Goal: Information Seeking & Learning: Learn about a topic

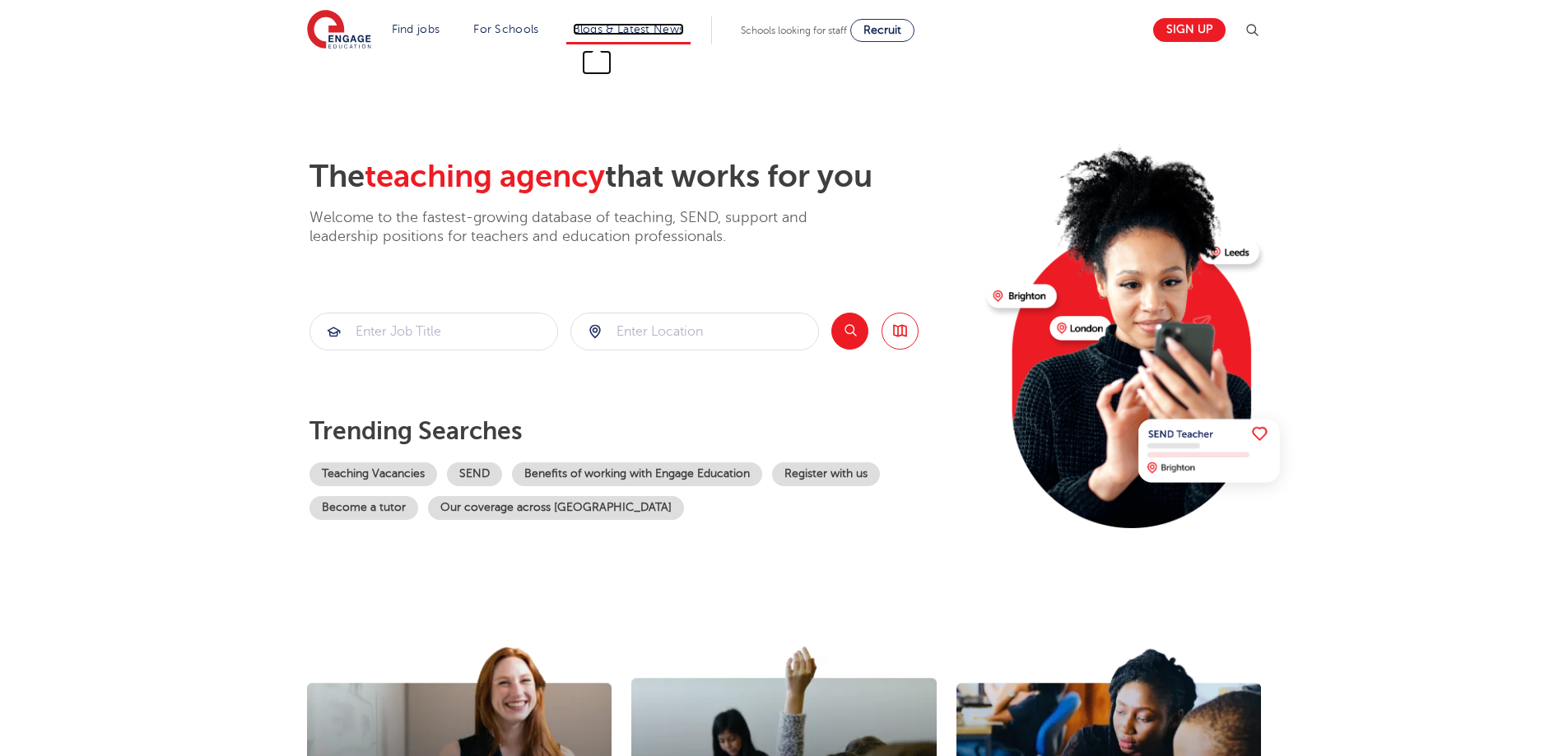
click at [630, 32] on link "Blogs & Latest News" at bounding box center [629, 29] width 112 height 13
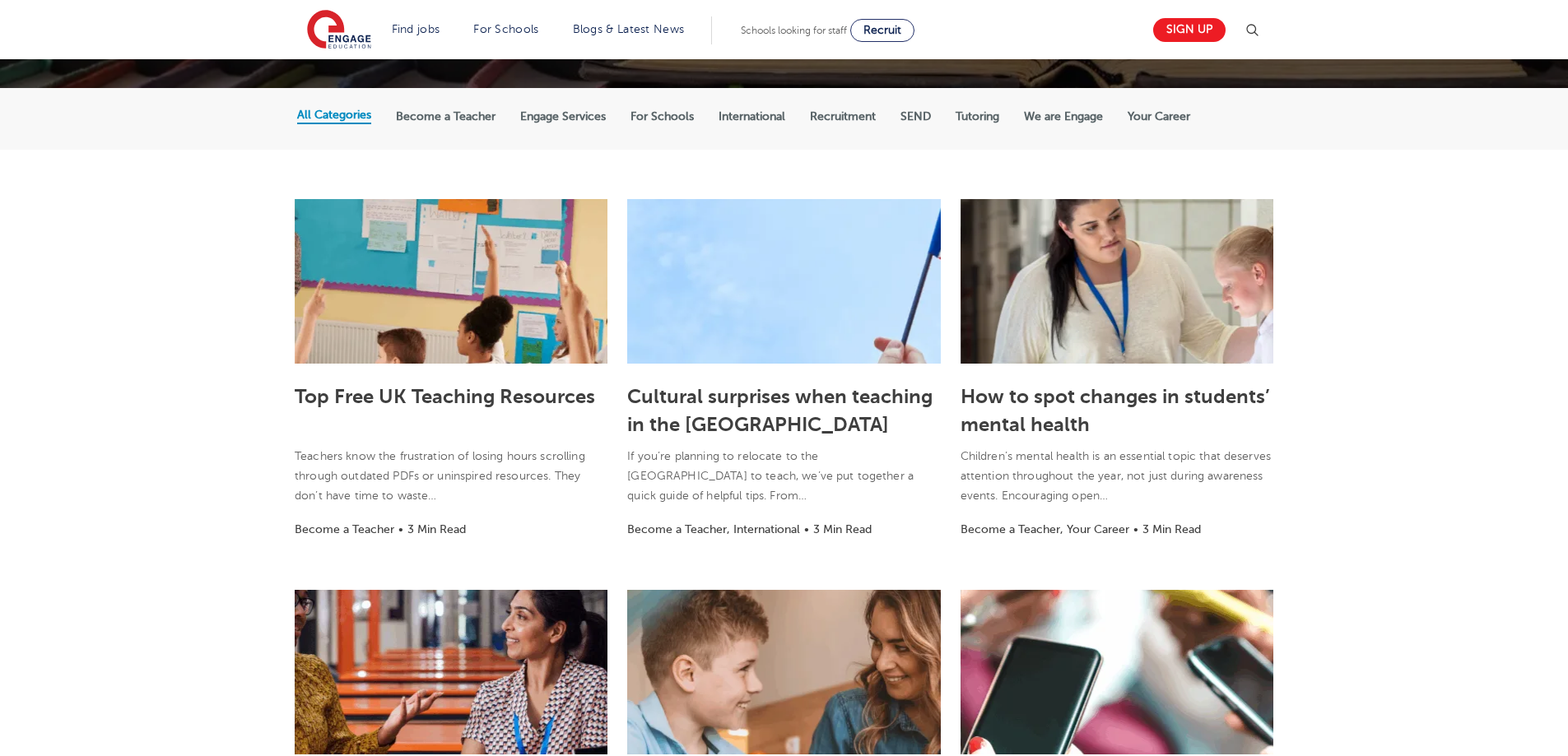
scroll to position [329, 0]
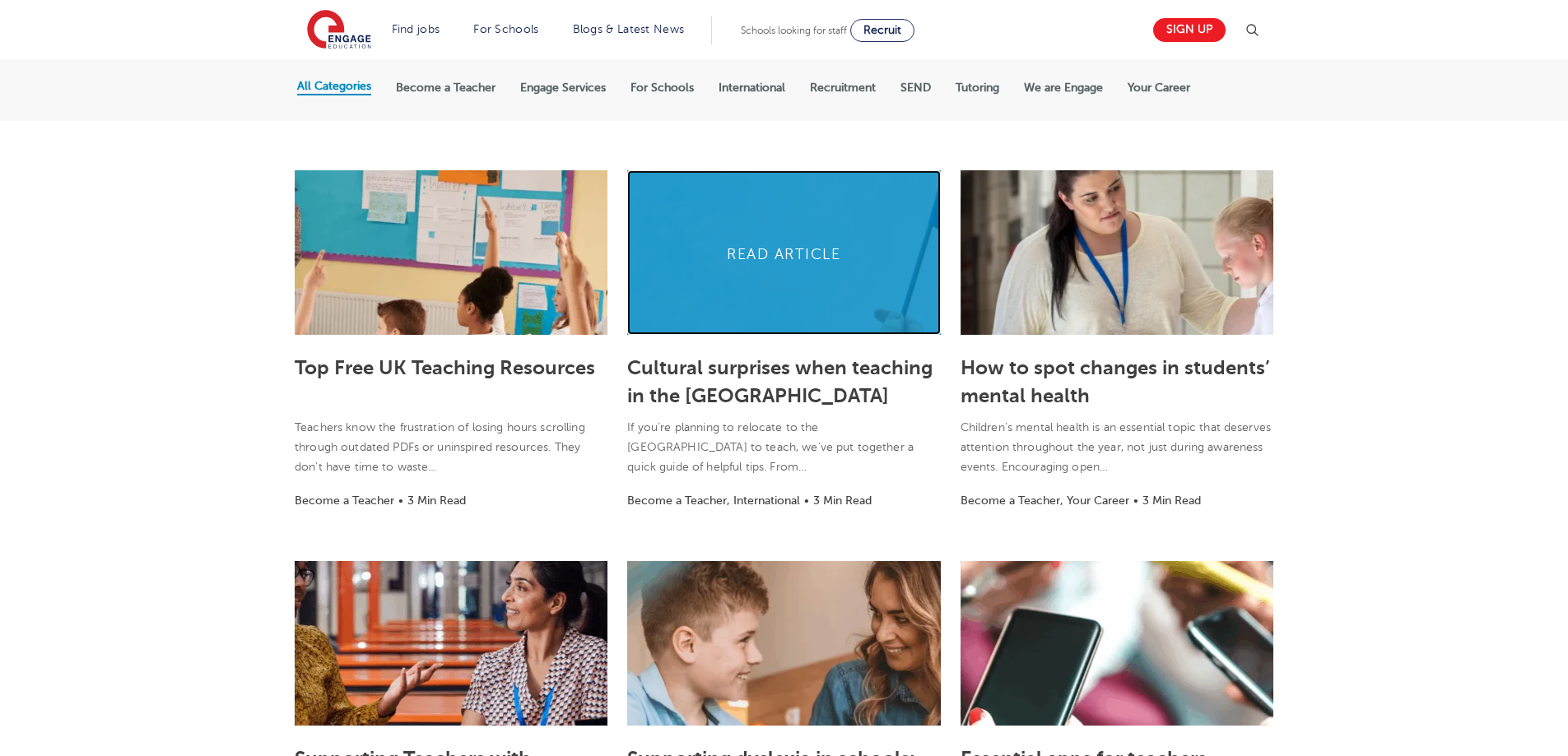
click at [796, 266] on link at bounding box center [784, 252] width 313 height 164
